Goal: Book appointment/travel/reservation

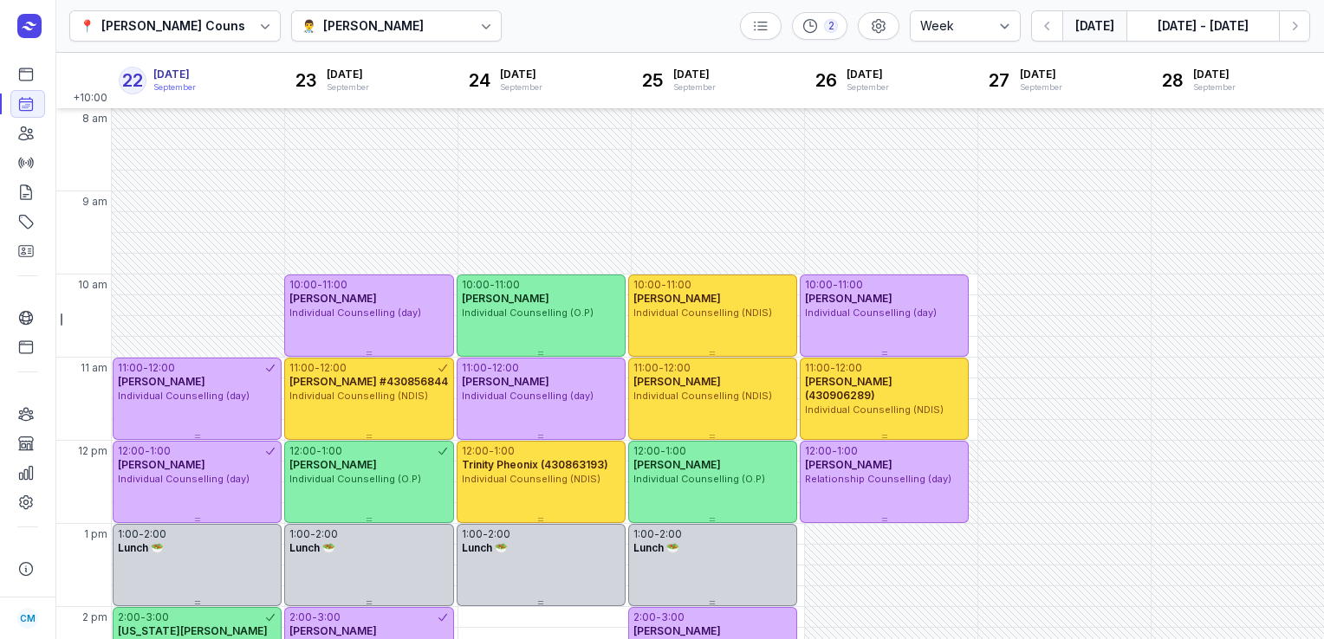
select select "week"
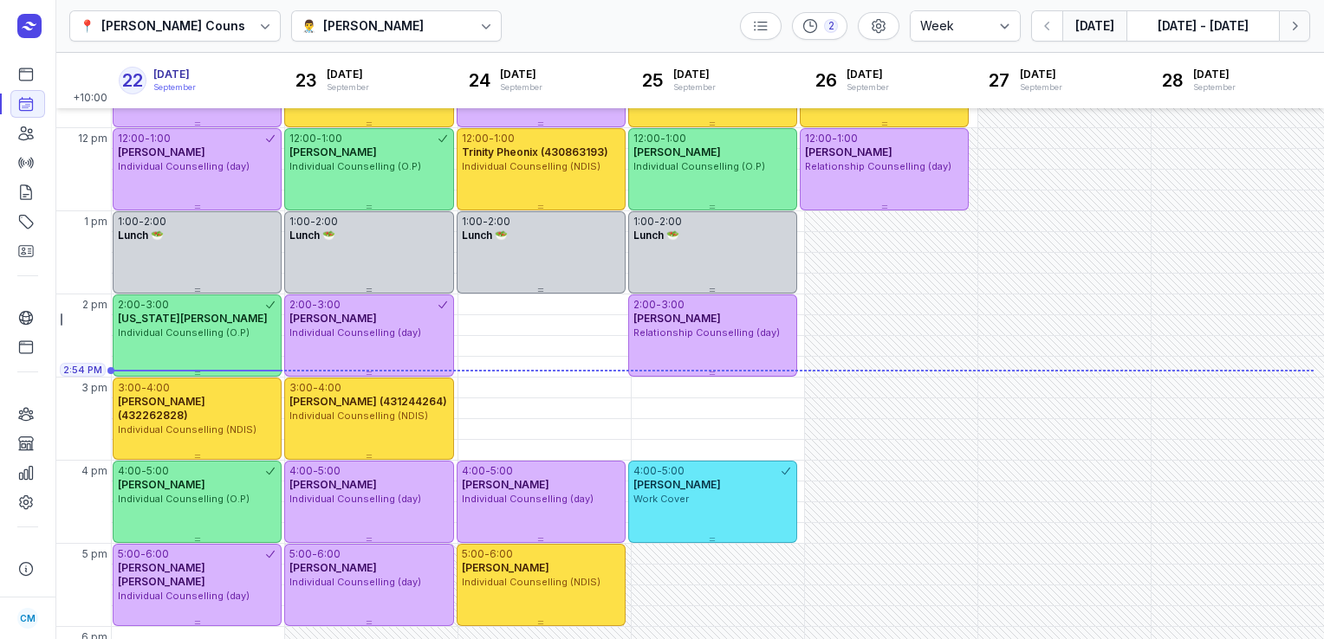
click at [1298, 26] on icon "button" at bounding box center [1294, 25] width 17 height 17
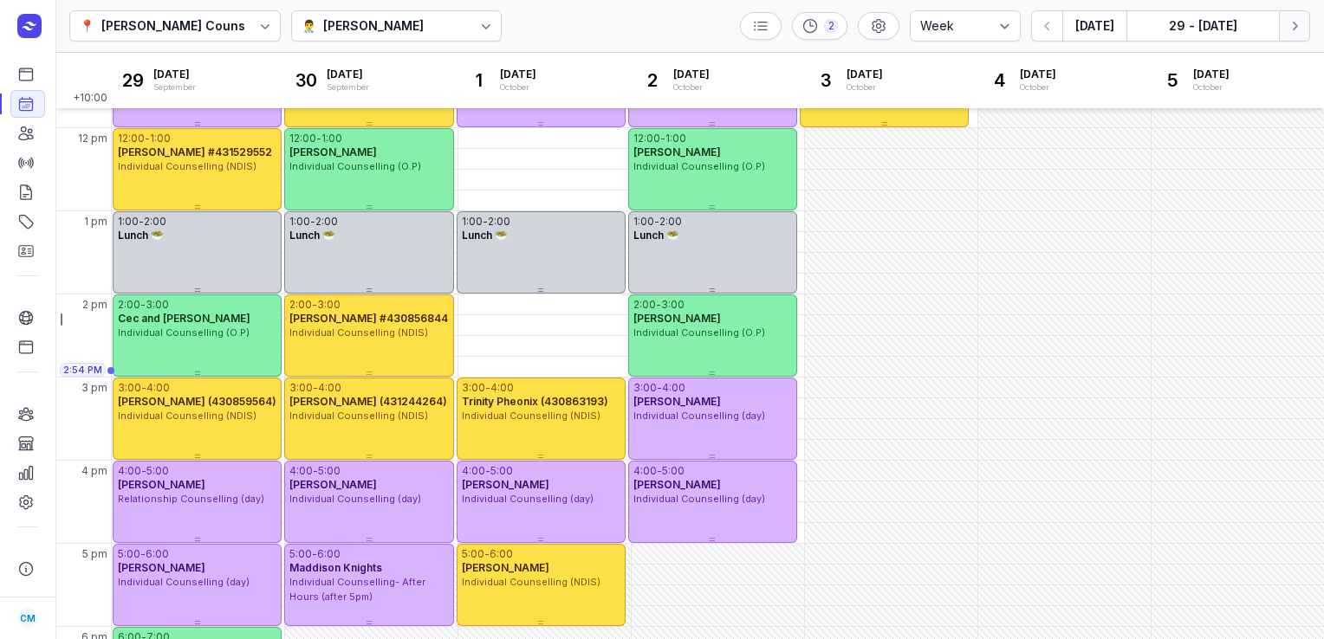
click at [1298, 26] on icon "button" at bounding box center [1294, 25] width 17 height 17
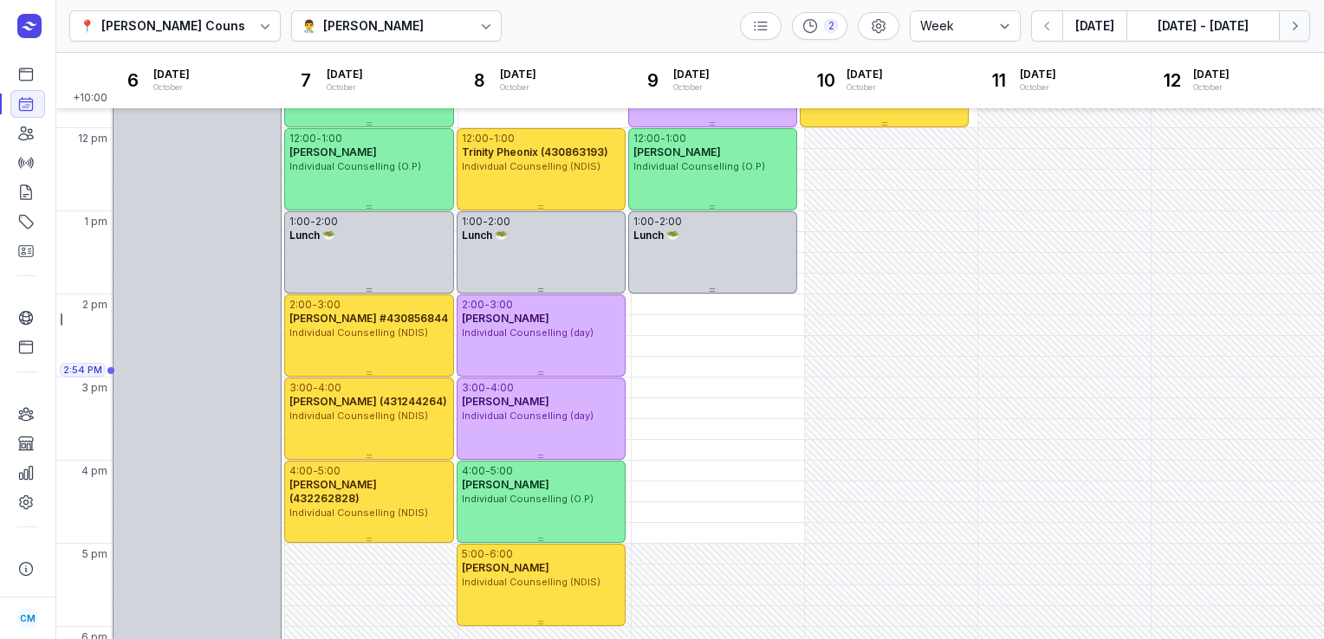
click at [1298, 26] on icon "button" at bounding box center [1294, 25] width 17 height 17
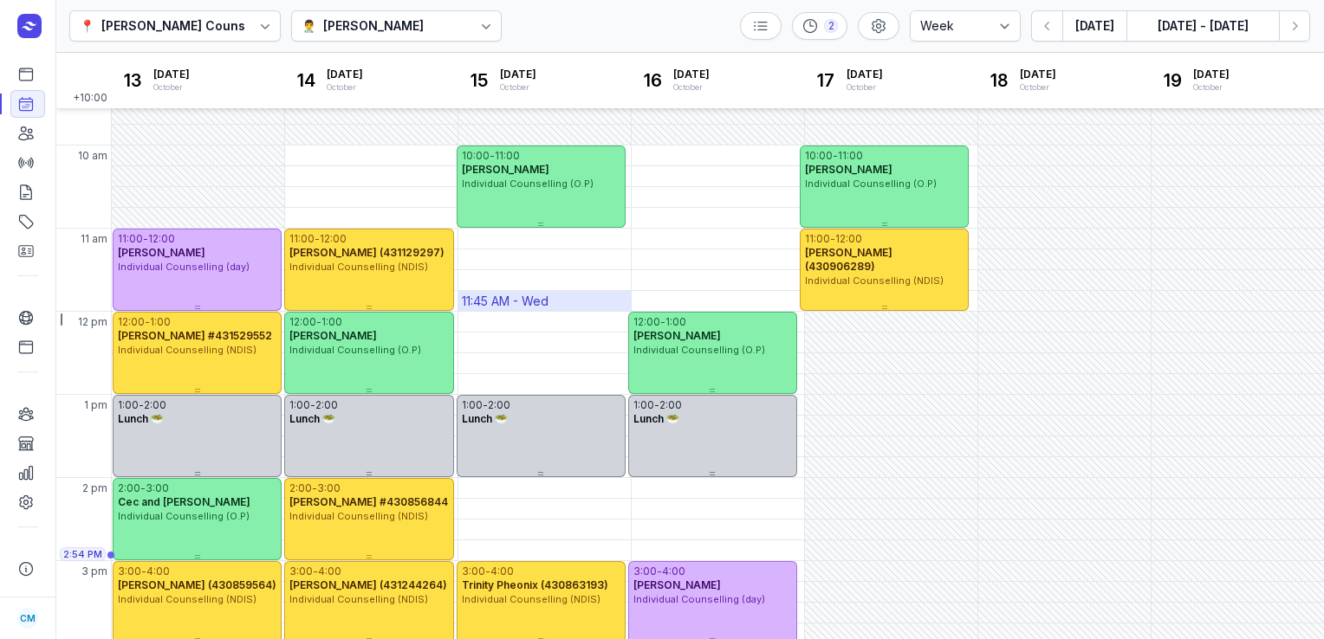
scroll to position [128, 0]
click at [1293, 21] on icon "button" at bounding box center [1294, 25] width 17 height 17
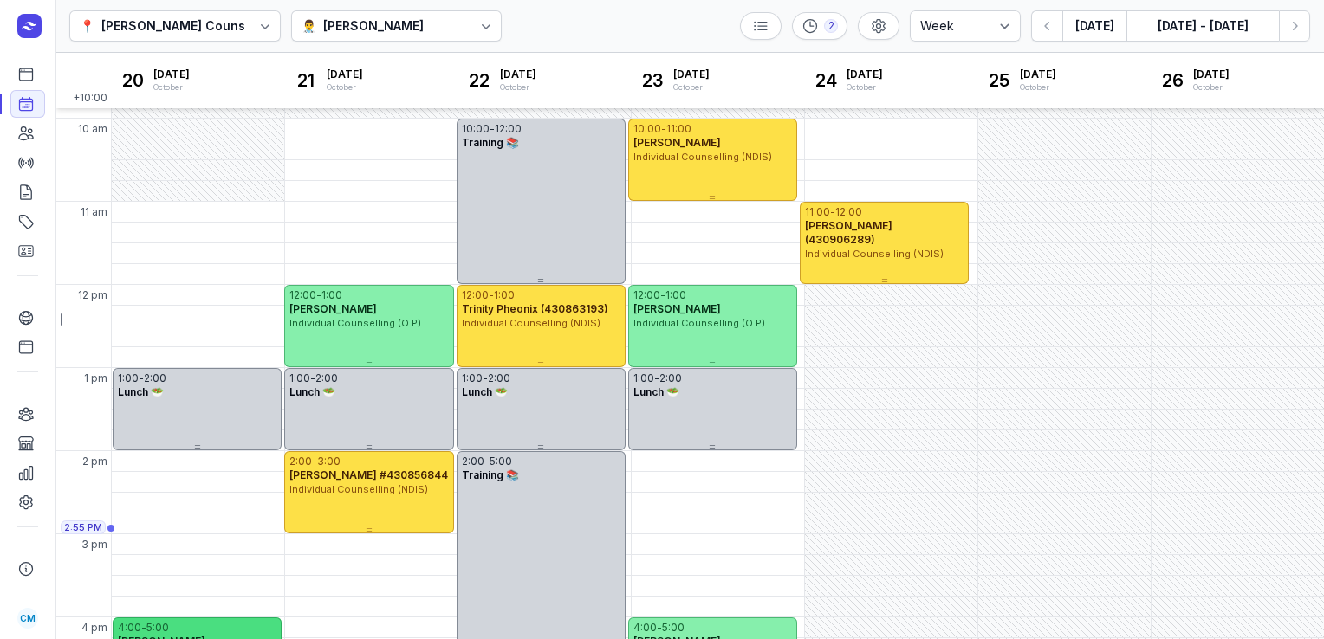
scroll to position [153, 0]
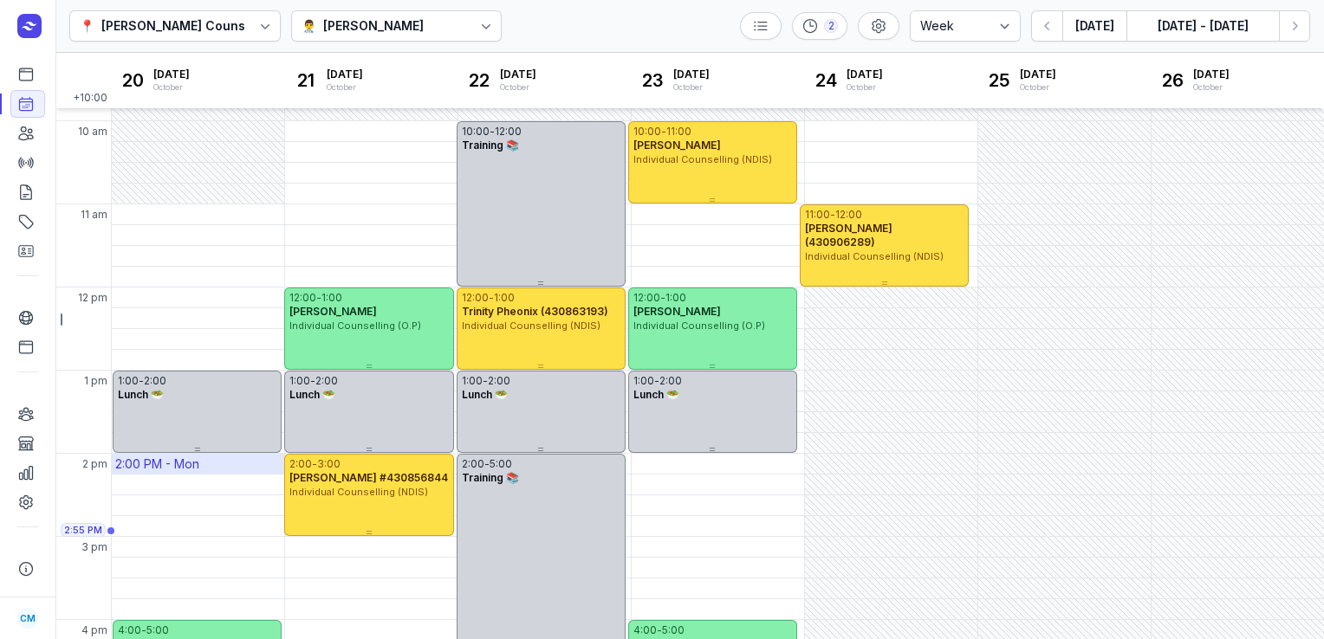
click at [133, 464] on div "2:00 PM - Mon" at bounding box center [157, 464] width 84 height 17
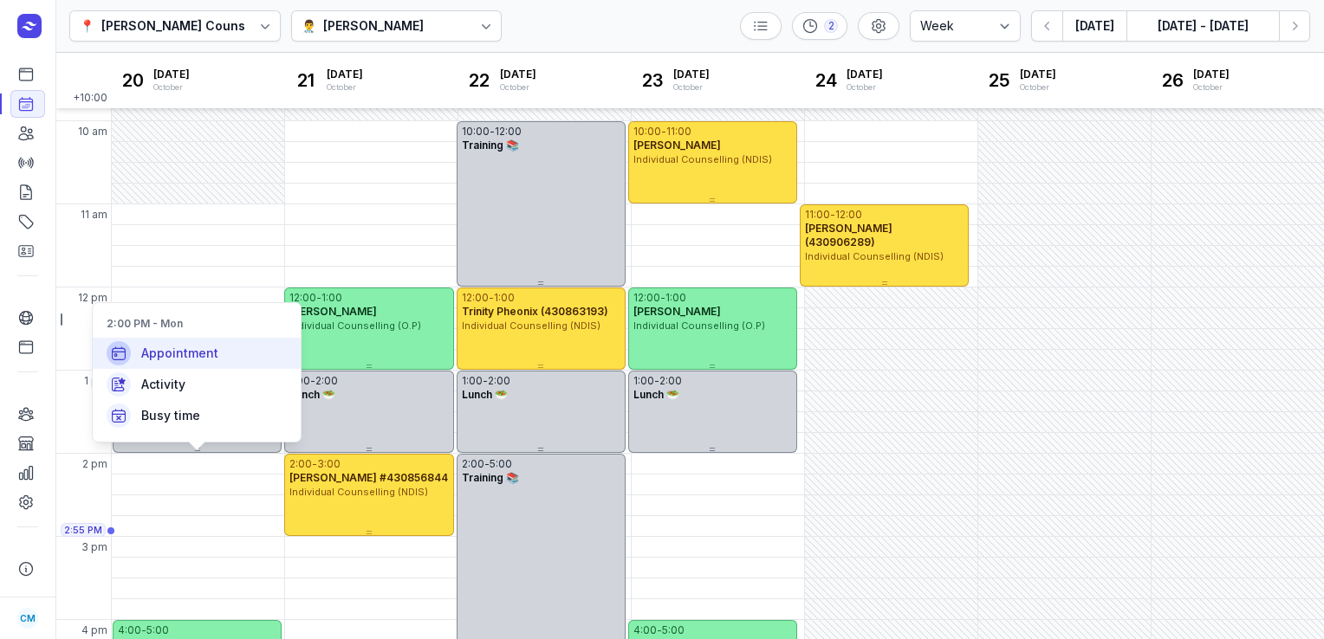
click at [198, 342] on div "Appointment" at bounding box center [197, 353] width 208 height 31
select select
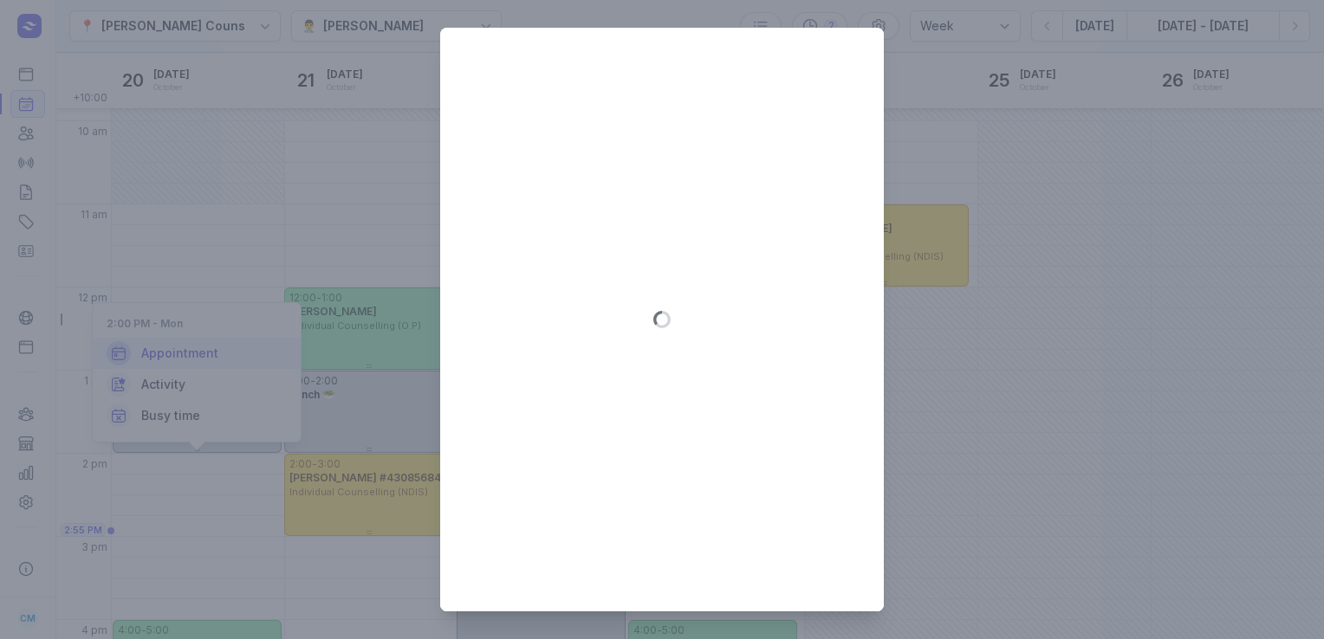
type input "[DATE]"
select select "14:00"
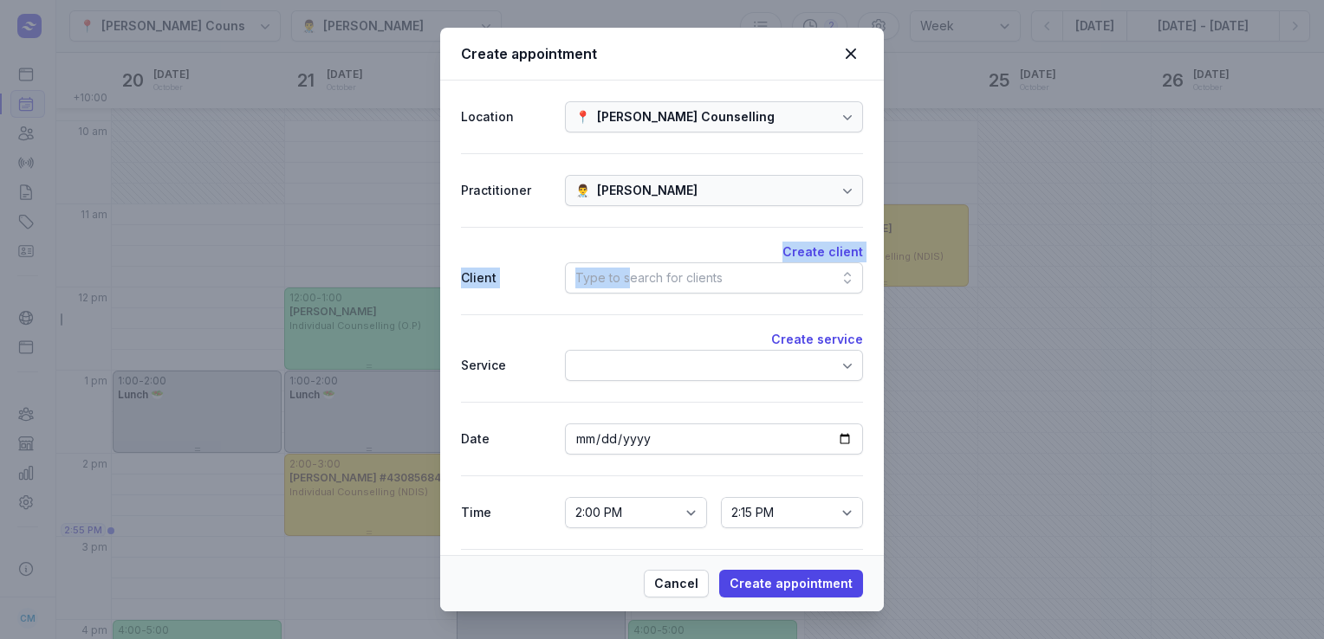
drag, startPoint x: 623, startPoint y: 257, endPoint x: 623, endPoint y: 279, distance: 21.7
click at [623, 279] on div "Create client Client Type to search for clients" at bounding box center [662, 271] width 402 height 88
click at [623, 279] on div "Type to search for clients" at bounding box center [648, 278] width 147 height 21
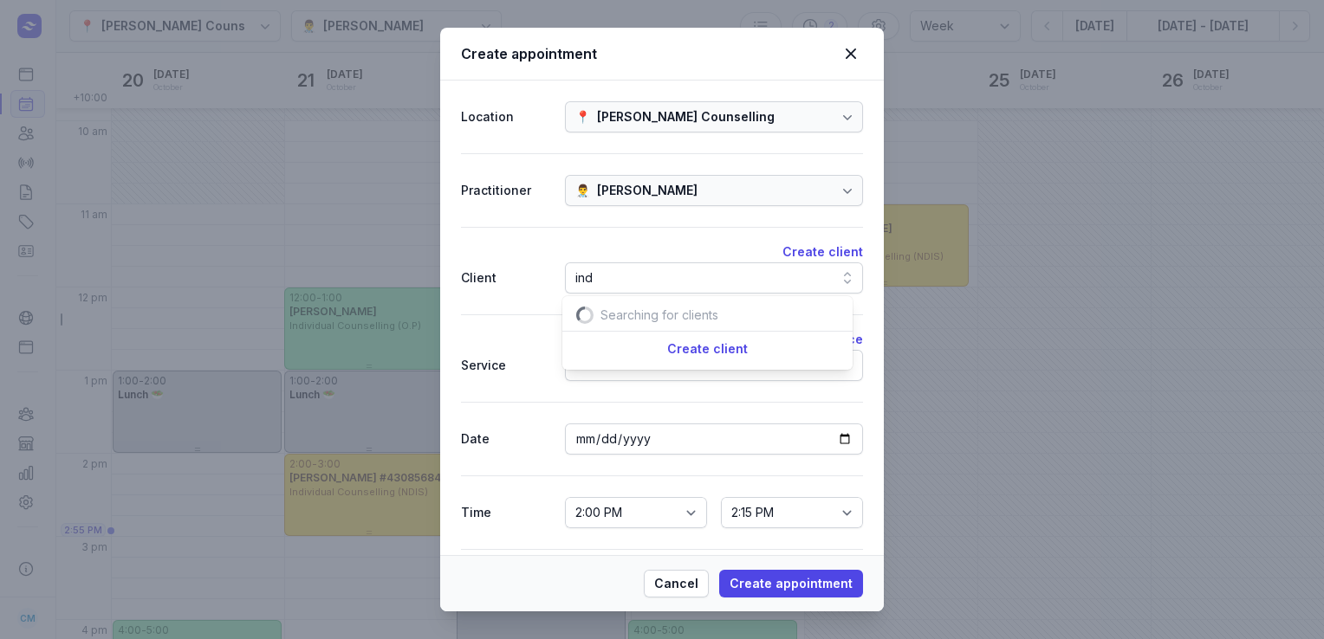
scroll to position [0, 18]
type input "indi"
click at [634, 353] on div "🙋 [US_STATE][PERSON_NAME]" at bounding box center [707, 343] width 283 height 31
click at [631, 360] on div at bounding box center [714, 365] width 298 height 31
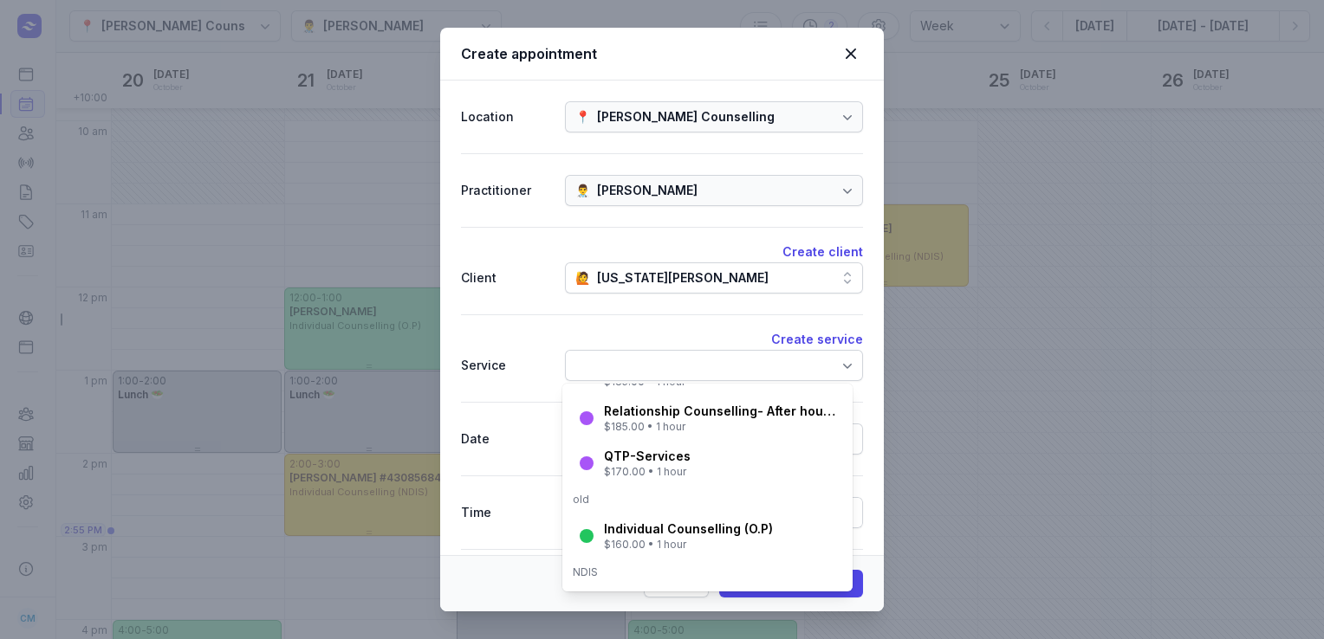
scroll to position [198, 0]
click at [638, 543] on div "$160.00 • 1 hour" at bounding box center [688, 547] width 169 height 14
select select "15:00"
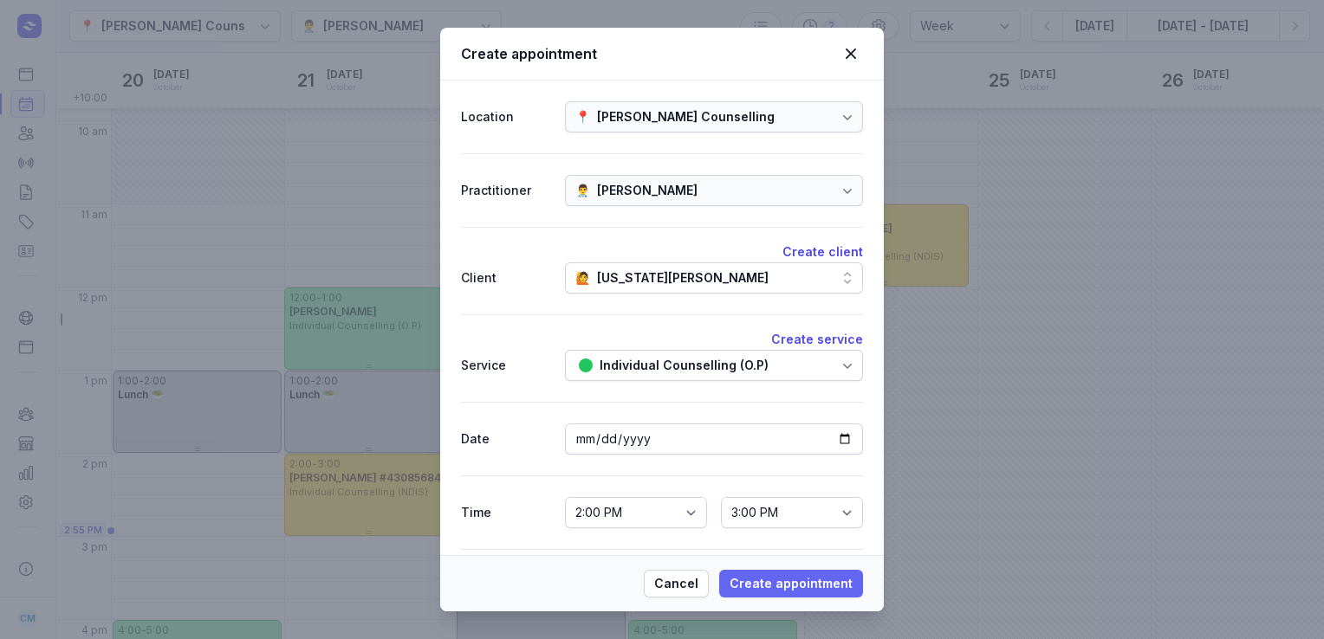
click at [731, 584] on button "Create appointment" at bounding box center [791, 584] width 144 height 28
select select
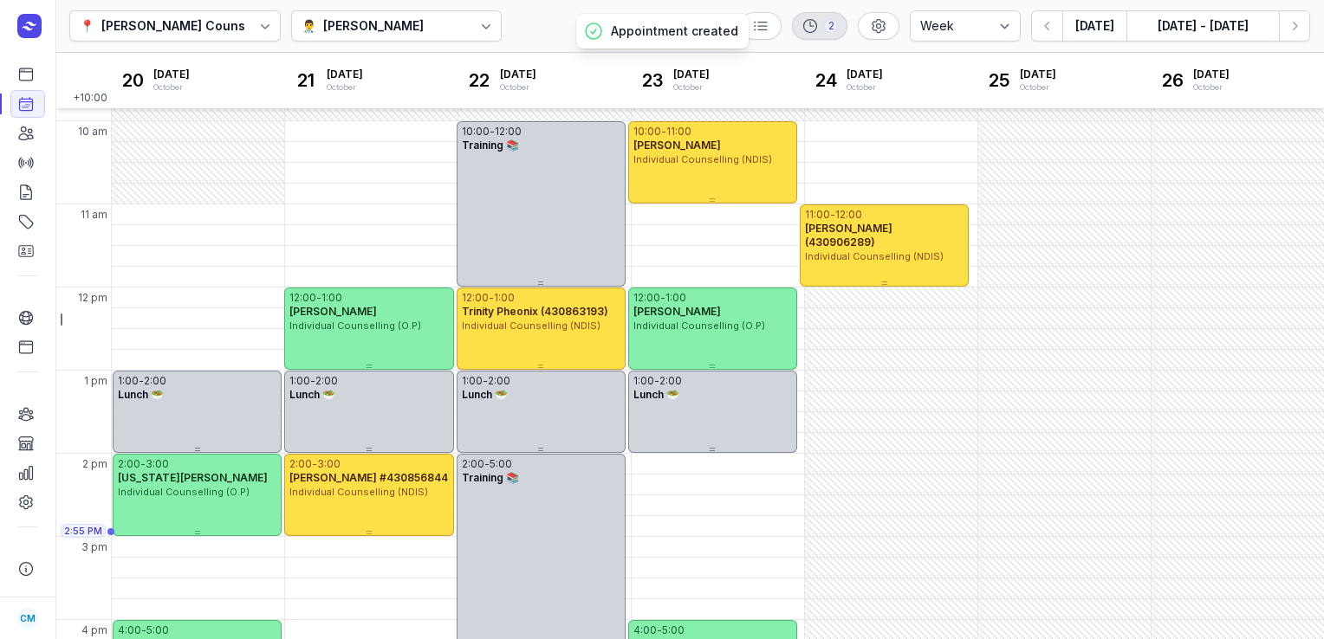
click at [834, 19] on div "2" at bounding box center [831, 26] width 14 height 14
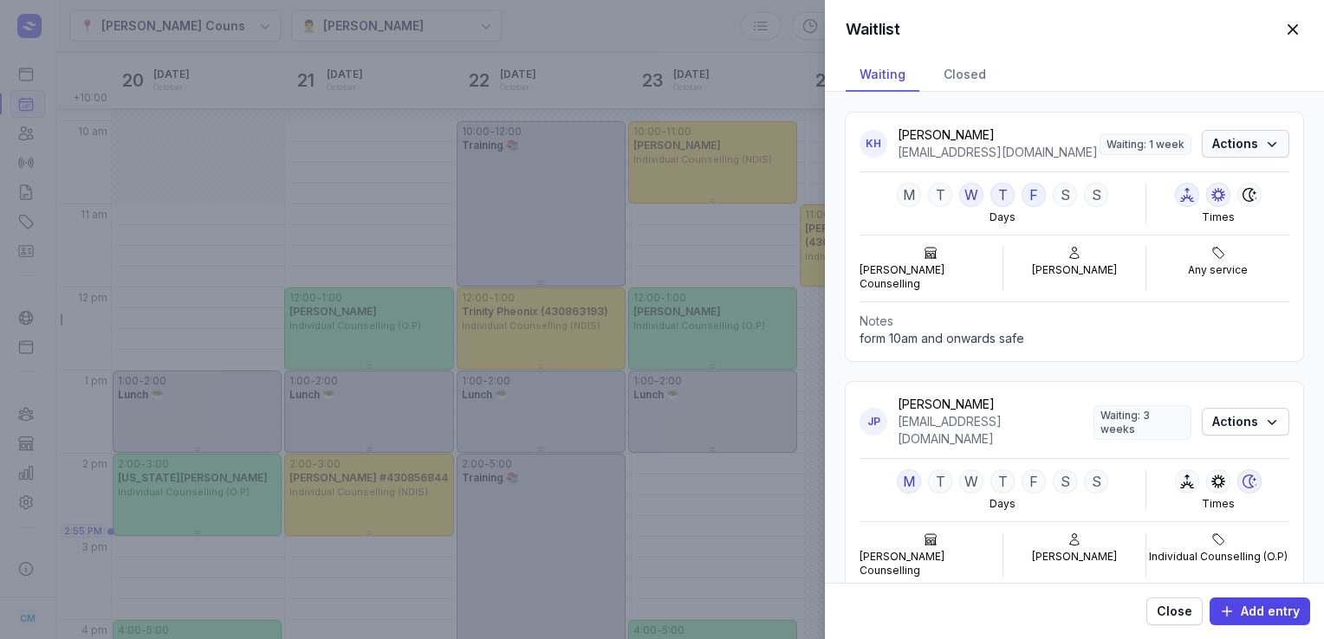
click at [1217, 152] on span "Actions" at bounding box center [1245, 143] width 67 height 21
click at [1148, 224] on button "Delete" at bounding box center [1182, 233] width 194 height 24
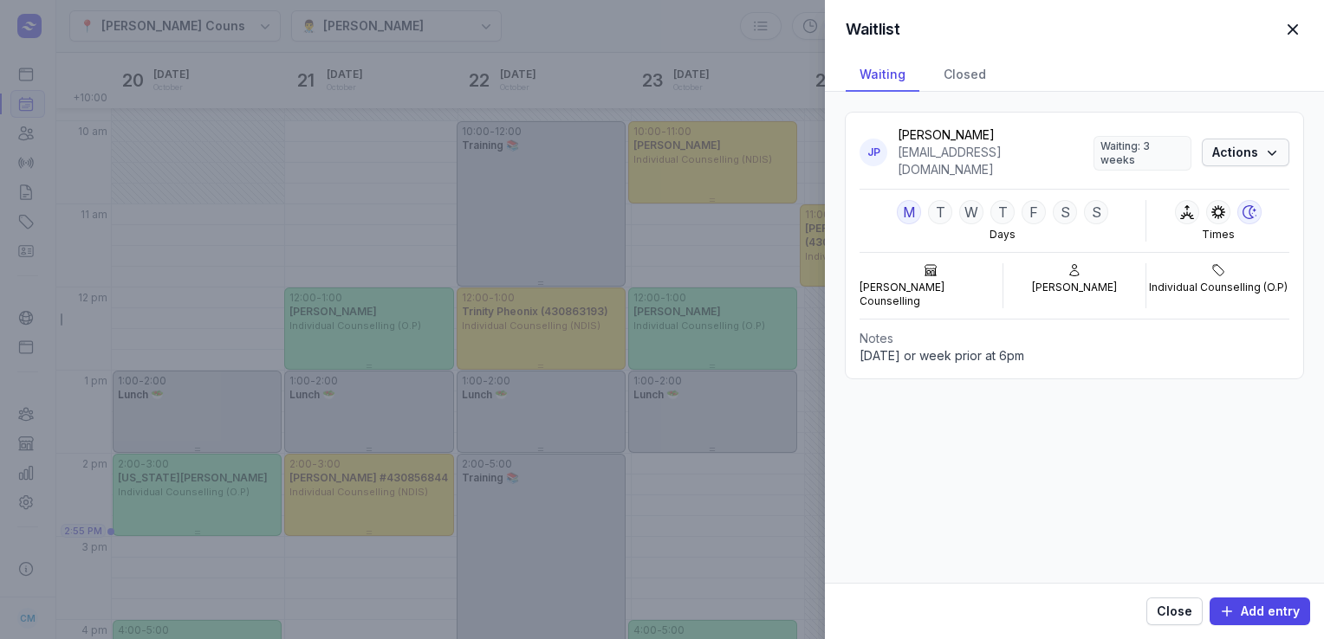
click at [1241, 147] on span "Actions" at bounding box center [1245, 152] width 67 height 21
click at [1178, 234] on button "Delete" at bounding box center [1192, 233] width 194 height 24
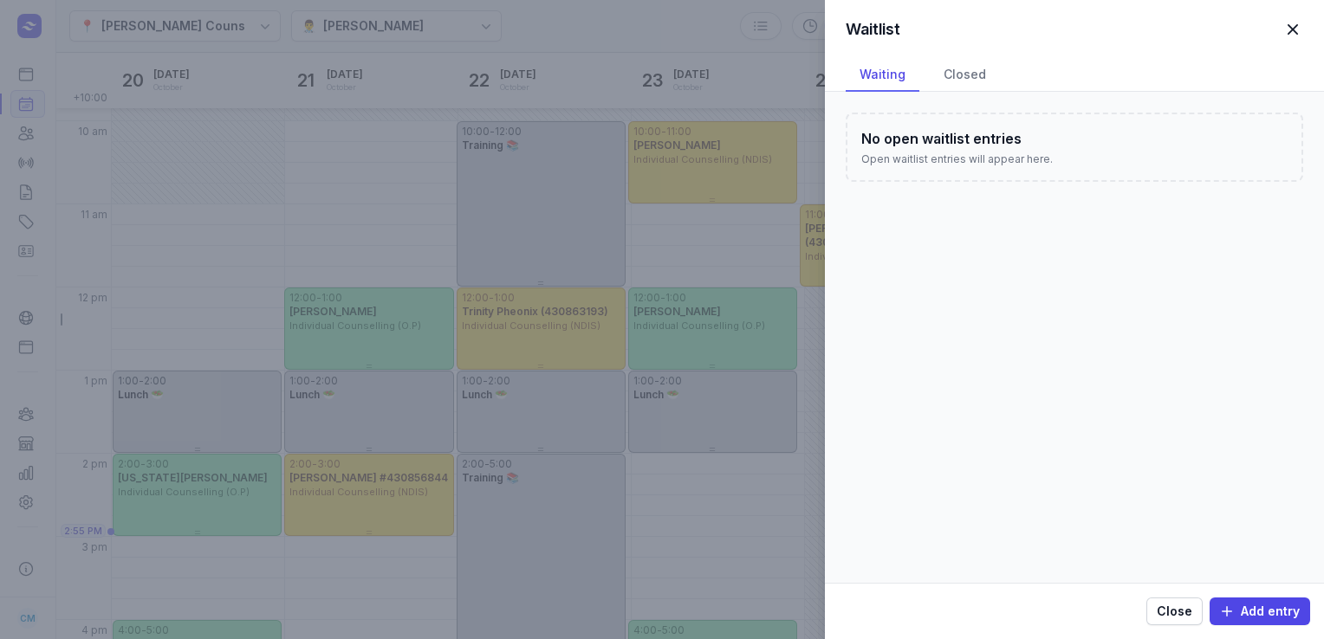
click at [1291, 37] on span "button" at bounding box center [1293, 29] width 38 height 38
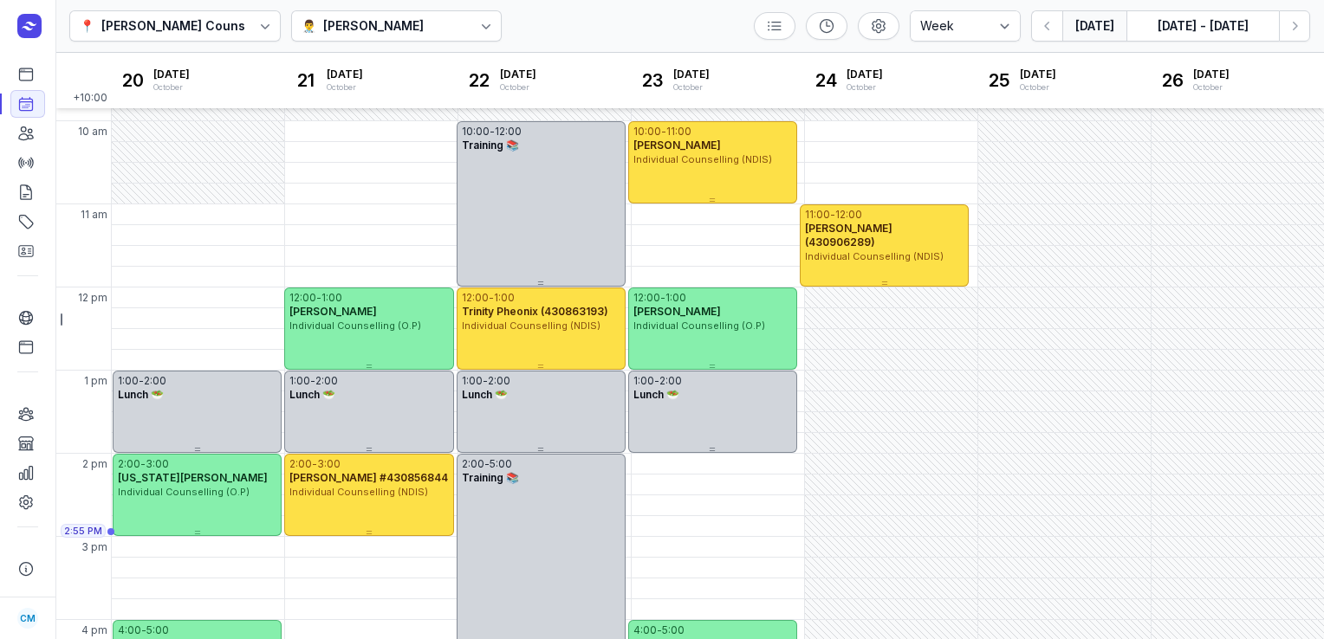
click at [1087, 33] on button "[DATE]" at bounding box center [1094, 25] width 64 height 31
